Goal: Navigation & Orientation: Find specific page/section

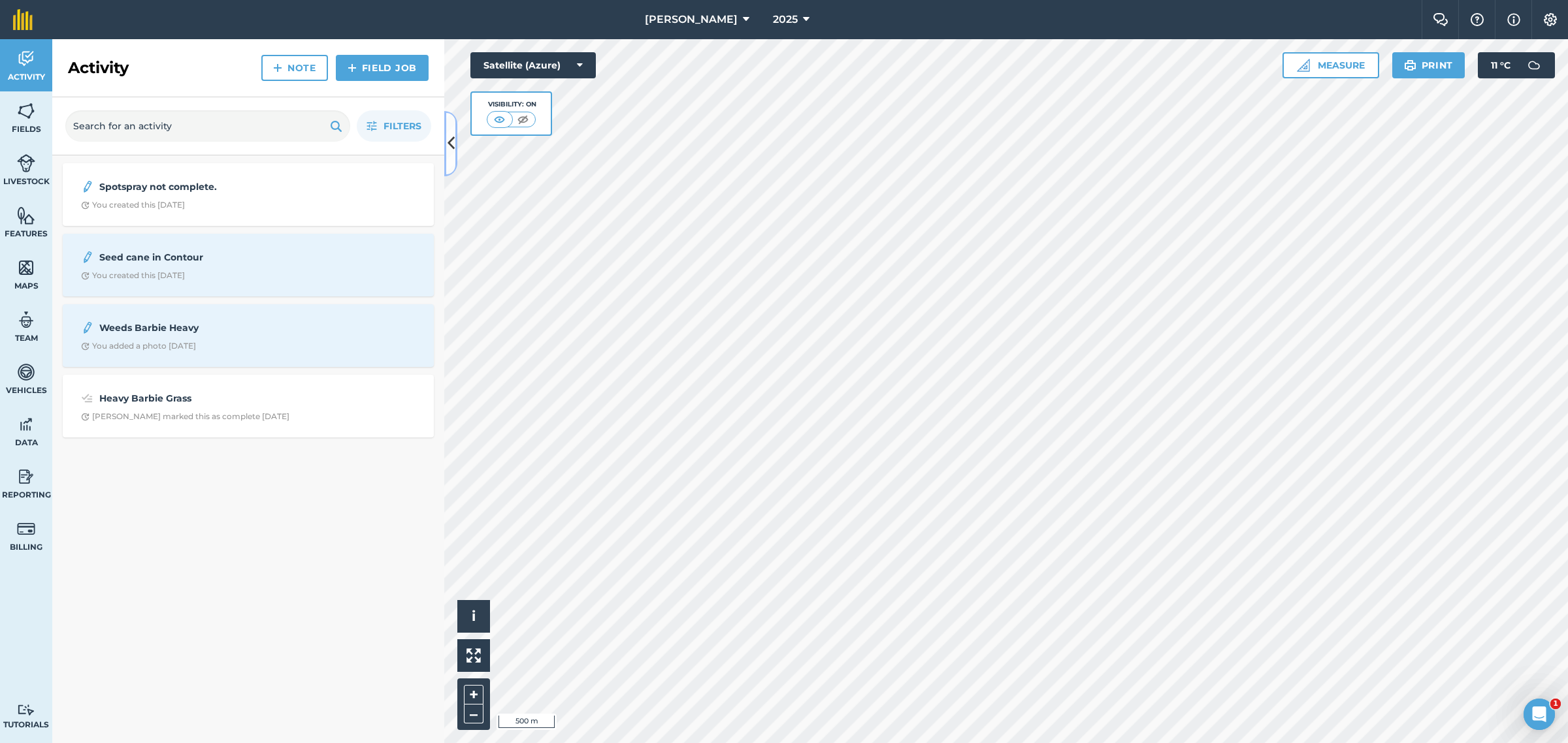
click at [449, 144] on icon at bounding box center [451, 143] width 7 height 23
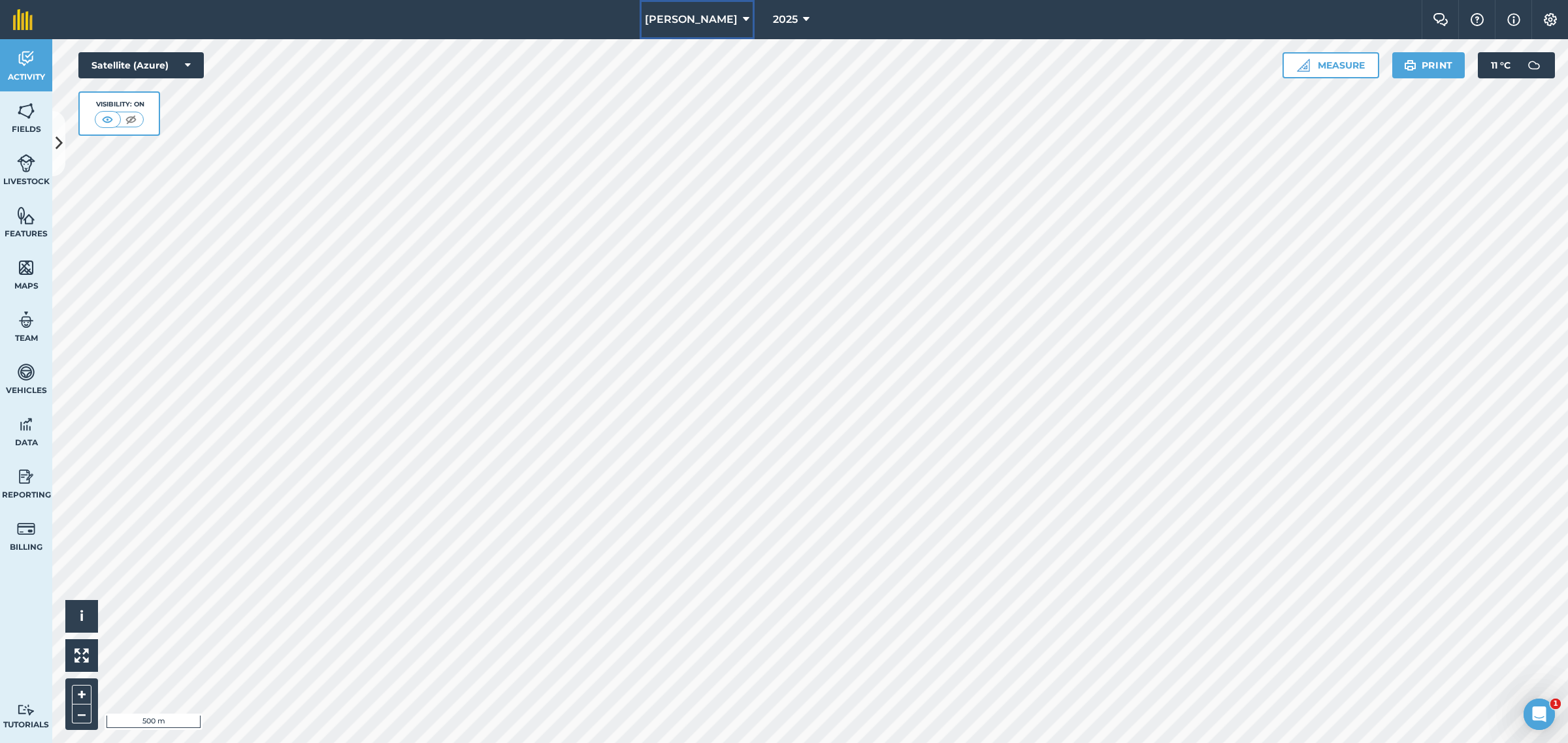
click at [743, 15] on icon at bounding box center [746, 20] width 7 height 15
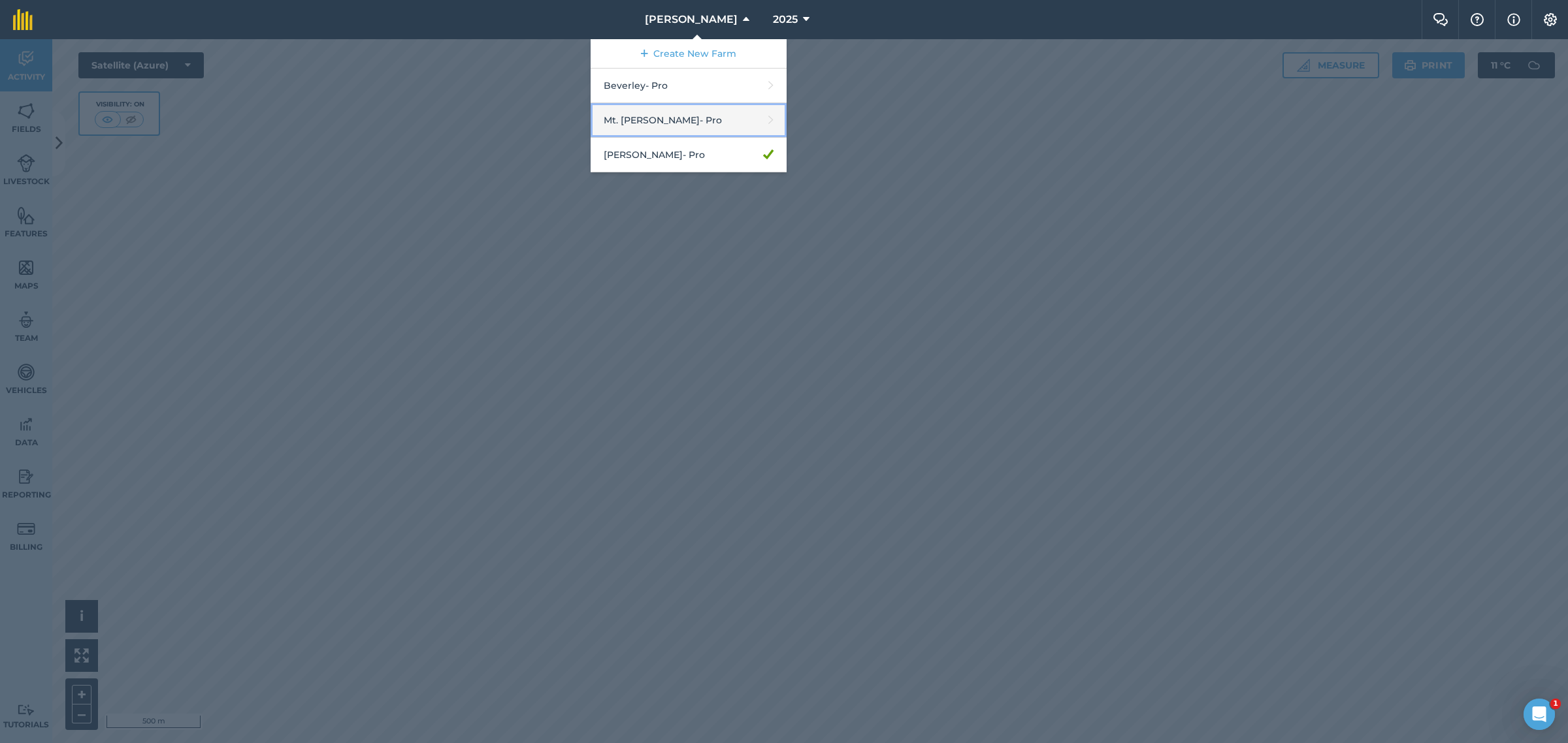
click at [719, 127] on link "Mt. [PERSON_NAME] - Pro" at bounding box center [688, 121] width 196 height 34
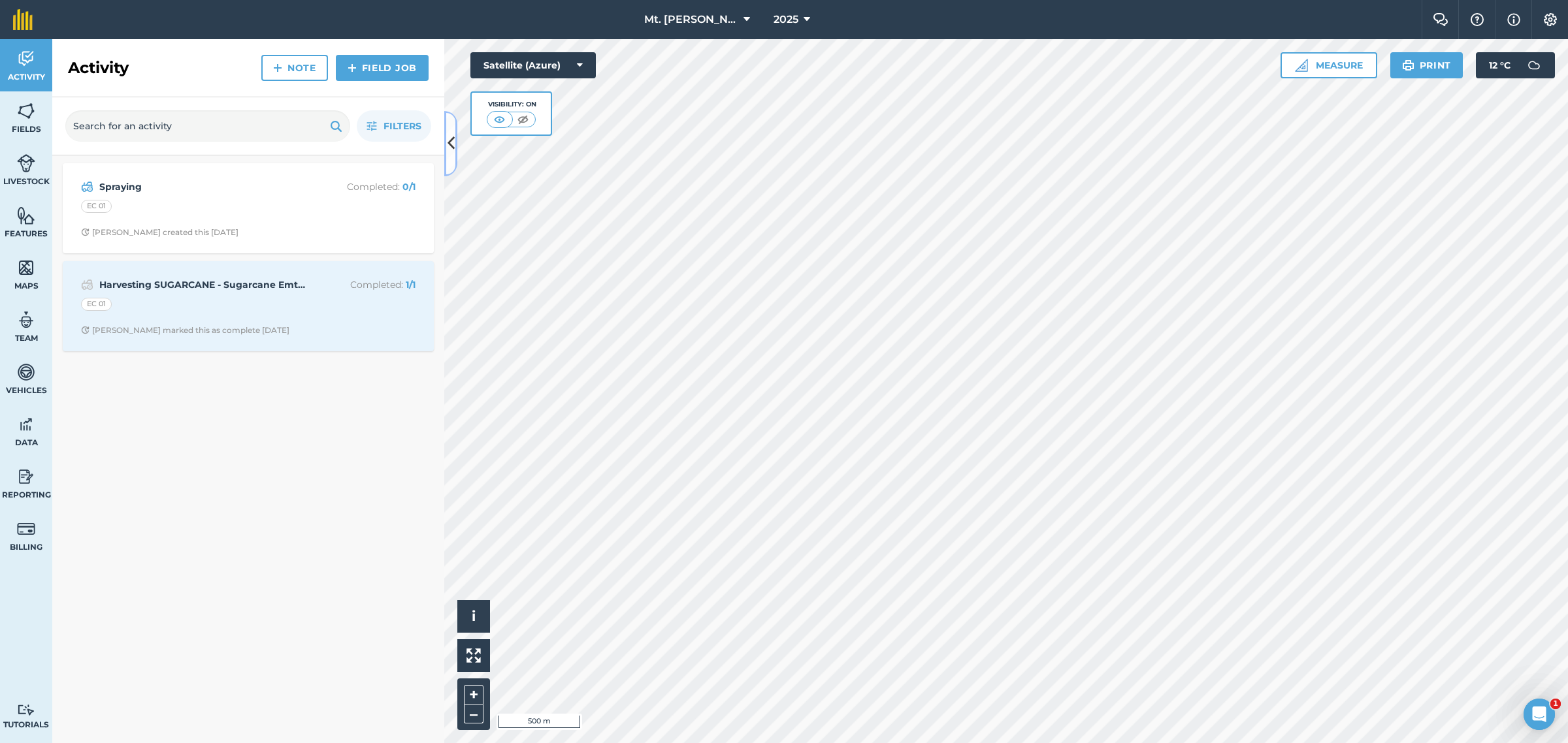
click at [452, 138] on icon at bounding box center [451, 143] width 7 height 23
